Goal: Check status

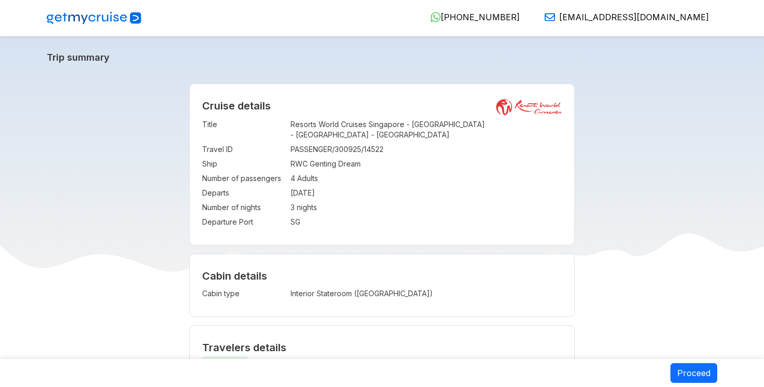
click at [473, 62] on link "Trip summary" at bounding box center [382, 57] width 670 height 11
click at [335, 232] on div "Cruise details Title : Resorts World Cruises [GEOGRAPHIC_DATA] - [GEOGRAPHIC_DA…" at bounding box center [382, 164] width 385 height 161
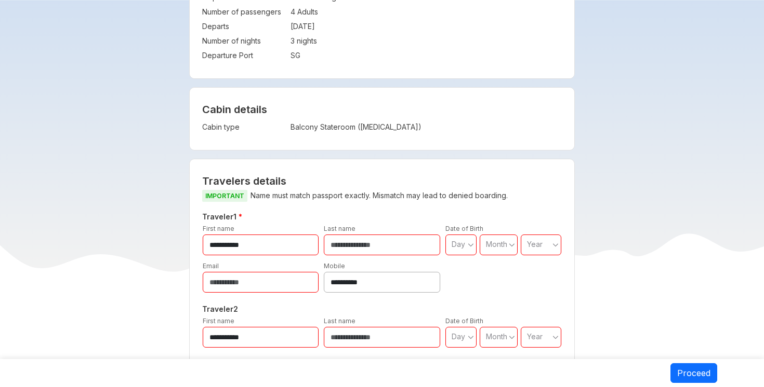
scroll to position [166, 0]
